Goal: Information Seeking & Learning: Learn about a topic

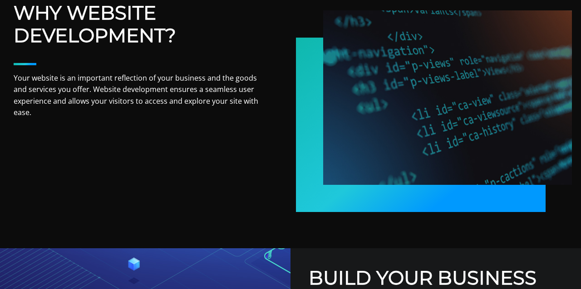
scroll to position [15, 0]
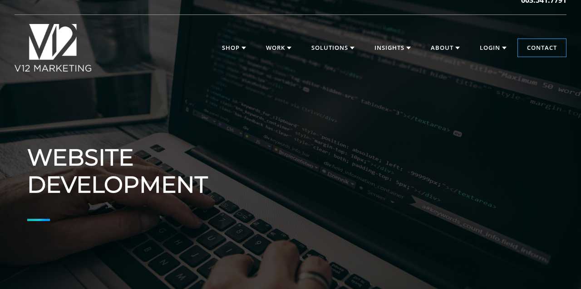
click at [279, 20] on div "V12 MARKETING, Concord NH V12 MARKETING | Digital Marketing Agency in [GEOGRAPH…" at bounding box center [291, 48] width 552 height 66
click at [25, 71] on img at bounding box center [53, 48] width 77 height 48
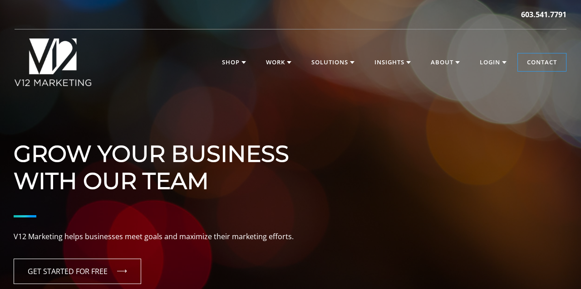
click at [460, 212] on div "Grow Your Business With Our Team V12 Marketing helps businesses meet goals and …" at bounding box center [290, 227] width 581 height 228
